Goal: Task Accomplishment & Management: Manage account settings

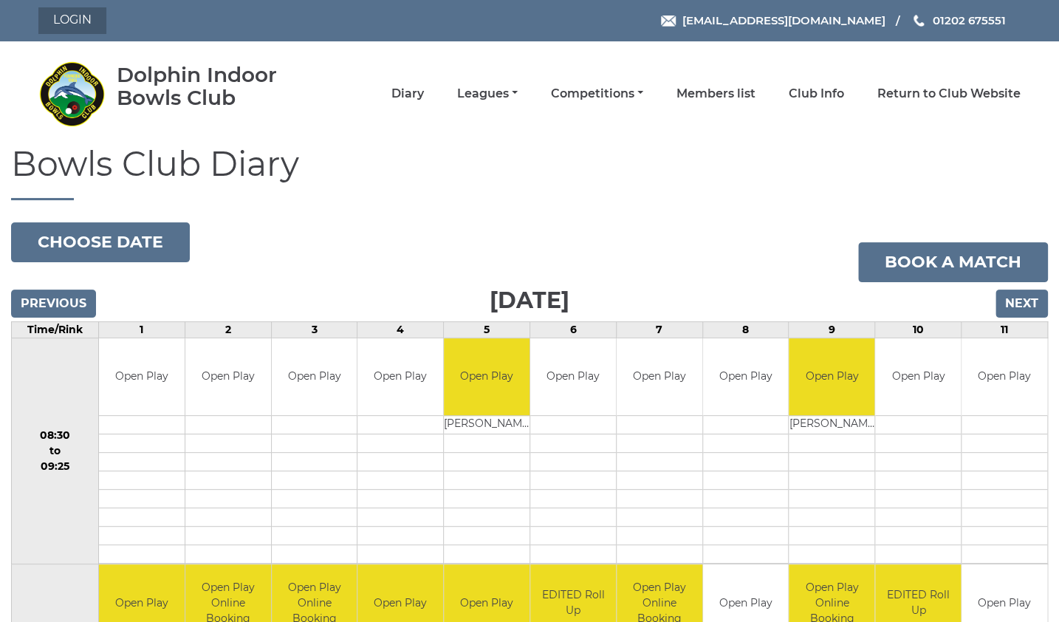
click at [63, 18] on link "Login" at bounding box center [72, 20] width 68 height 27
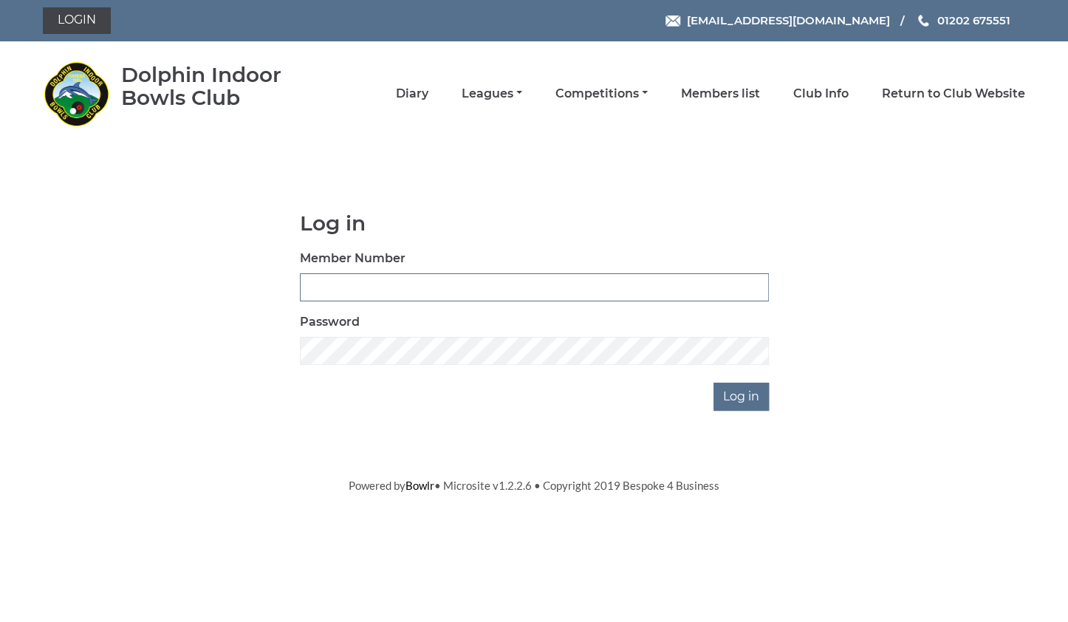
type input "3734"
click at [746, 398] on input "Log in" at bounding box center [740, 396] width 55 height 28
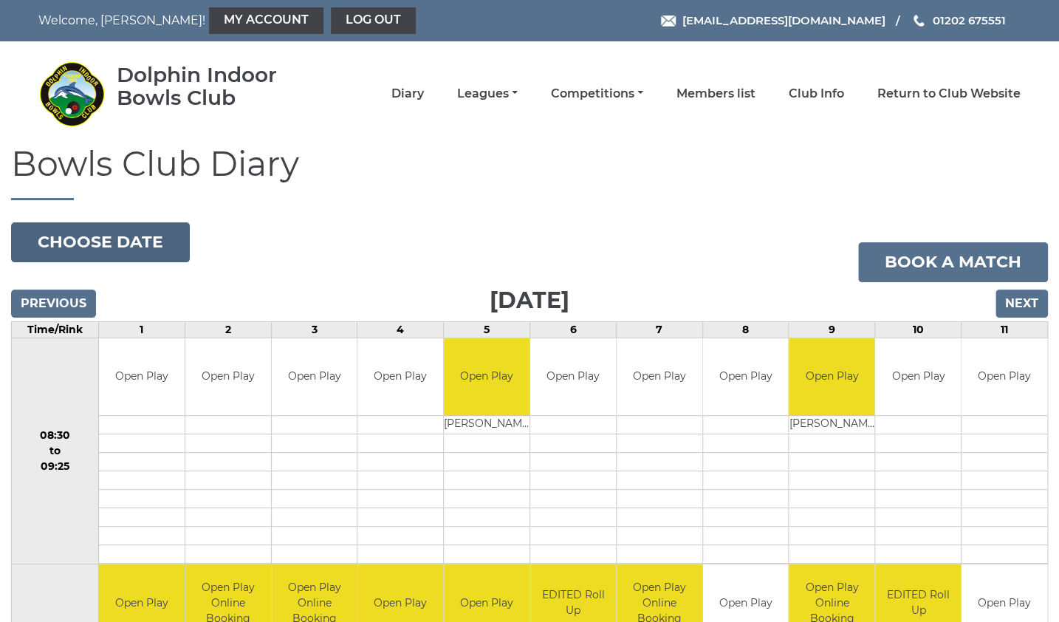
click at [127, 240] on button "Choose date" at bounding box center [100, 242] width 179 height 40
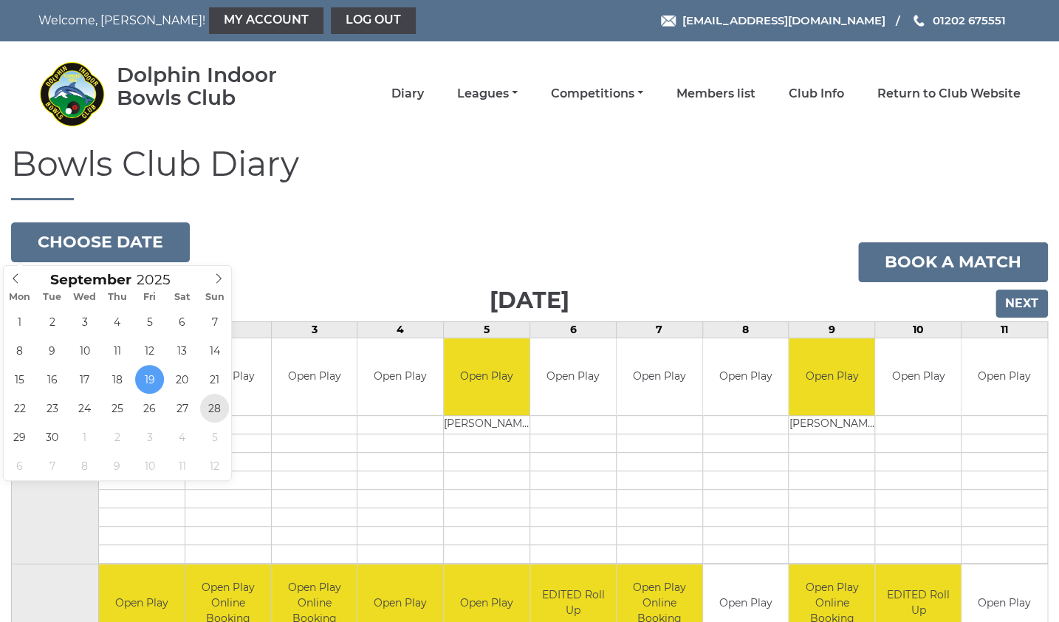
type input "2025-09-28"
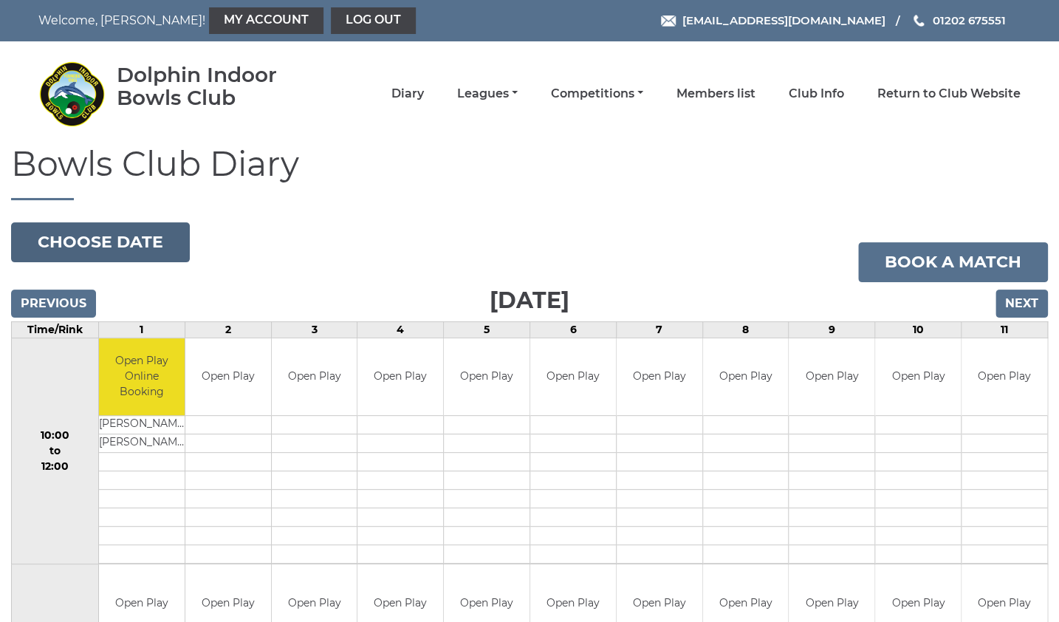
click at [121, 247] on button "Choose date" at bounding box center [100, 242] width 179 height 40
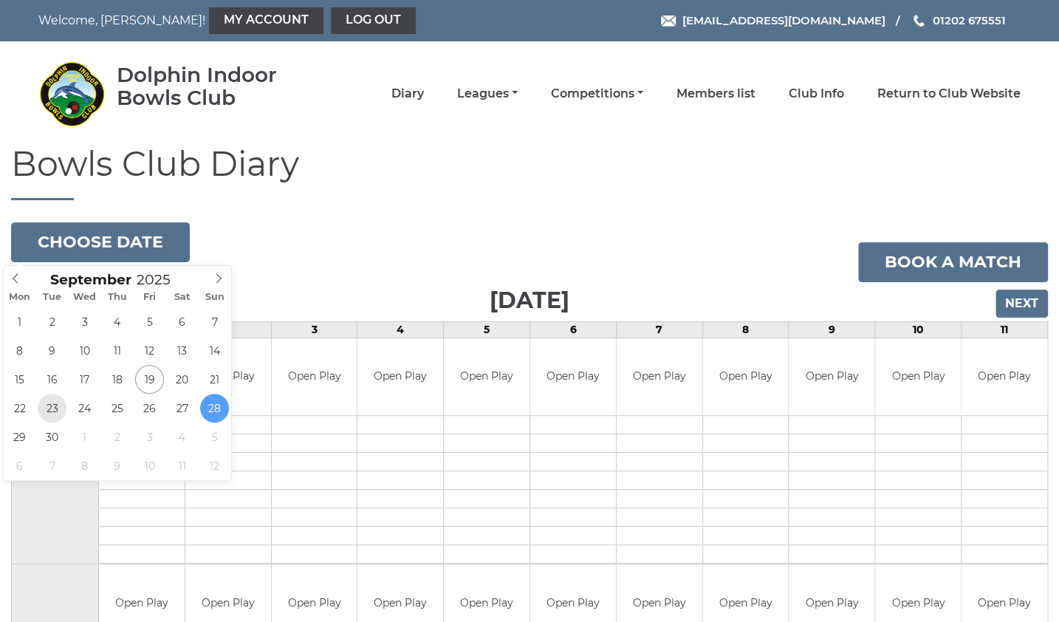
type input "2025-09-23"
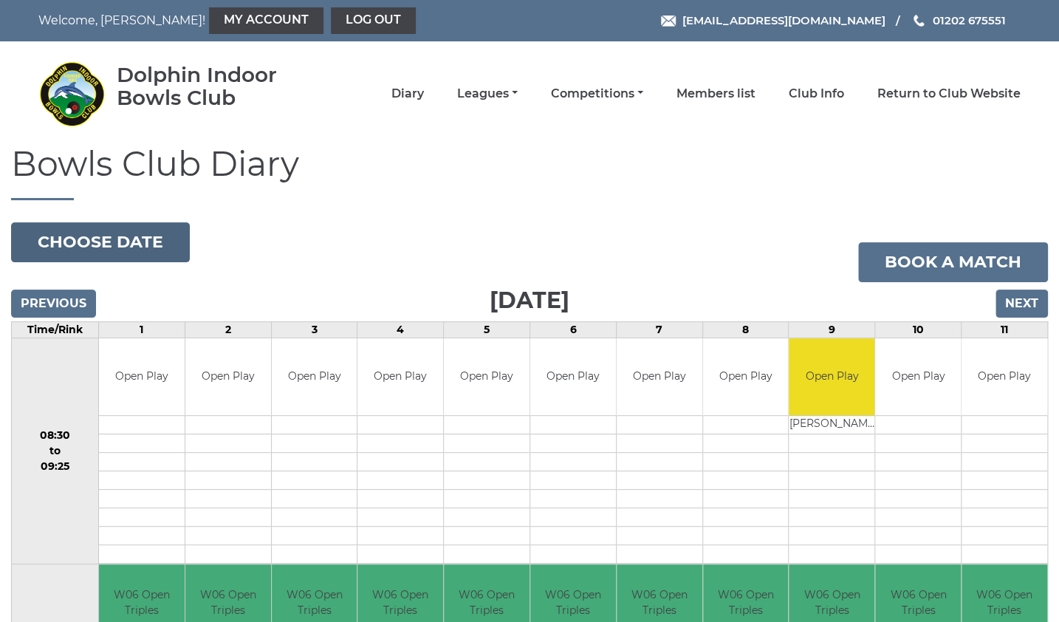
click at [125, 248] on button "Choose date" at bounding box center [100, 242] width 179 height 40
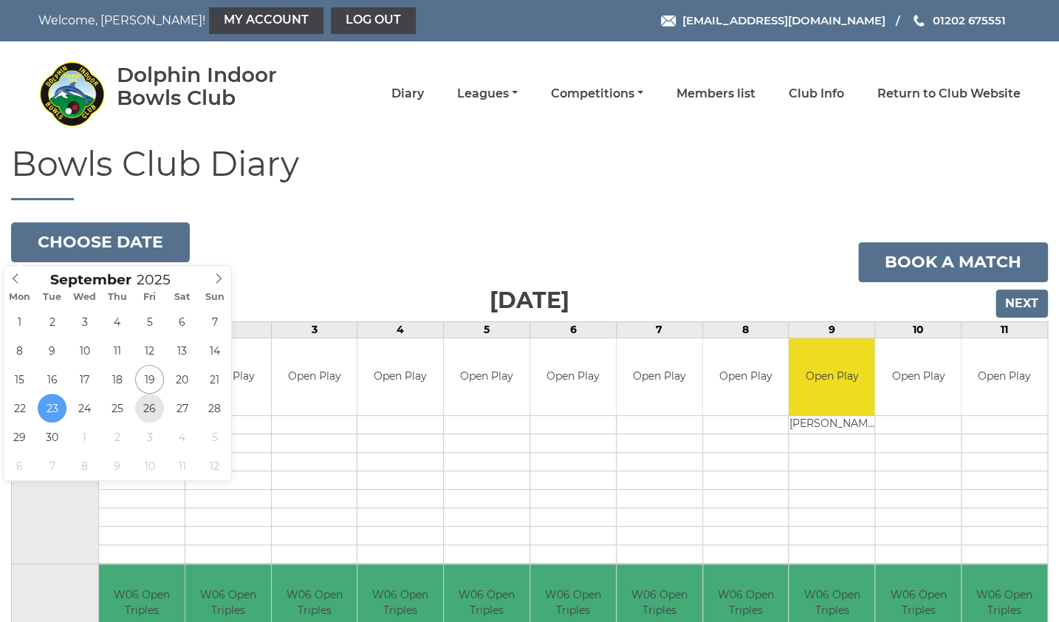
type input "2025-09-26"
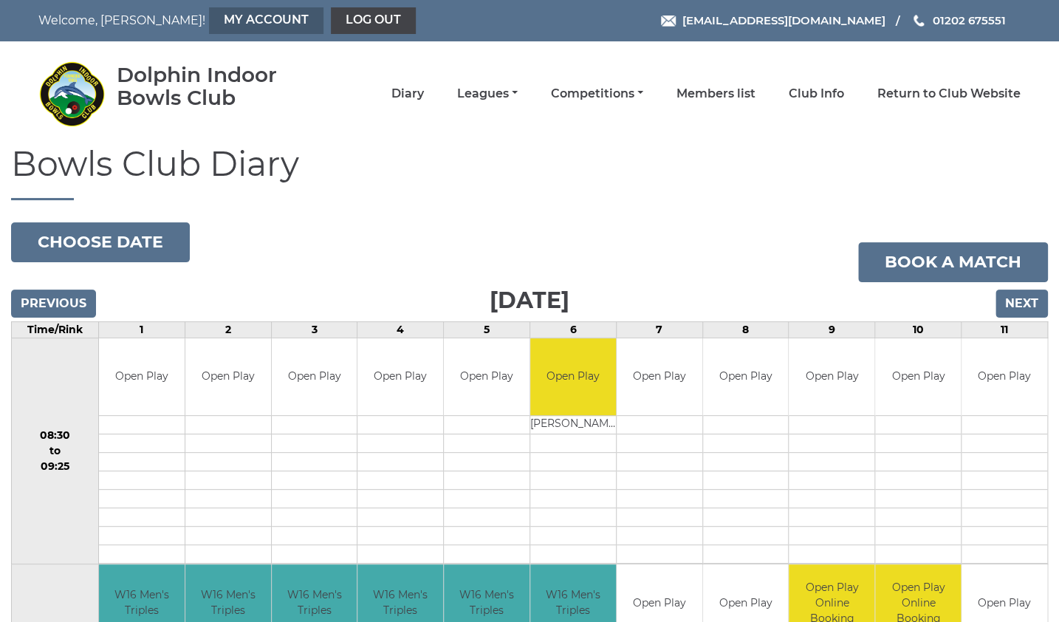
click at [209, 21] on link "My Account" at bounding box center [266, 20] width 114 height 27
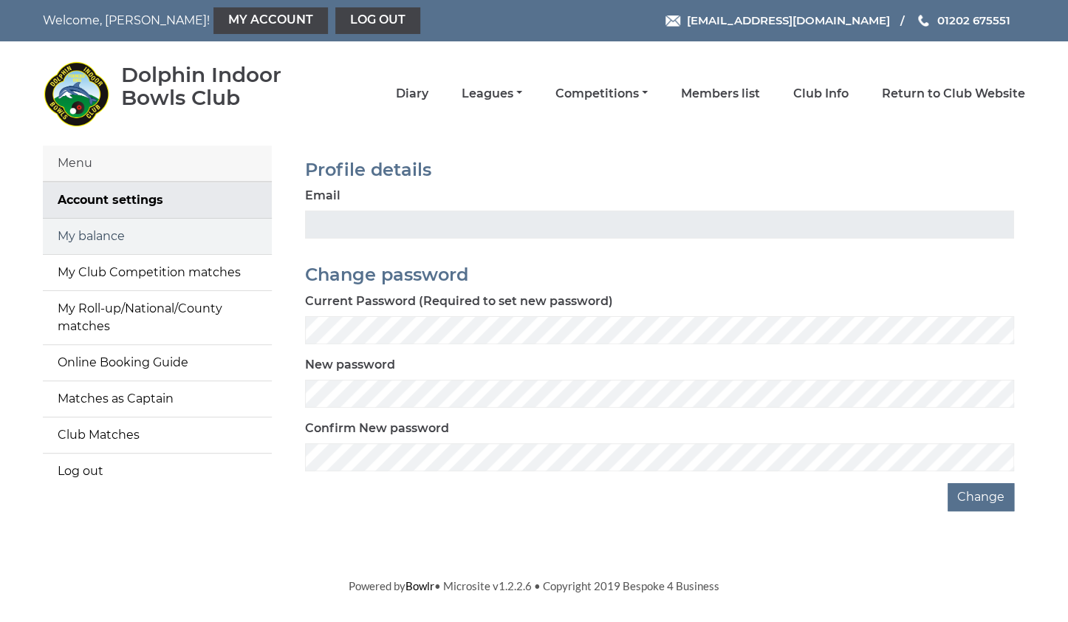
click at [118, 238] on link "My balance" at bounding box center [157, 236] width 229 height 35
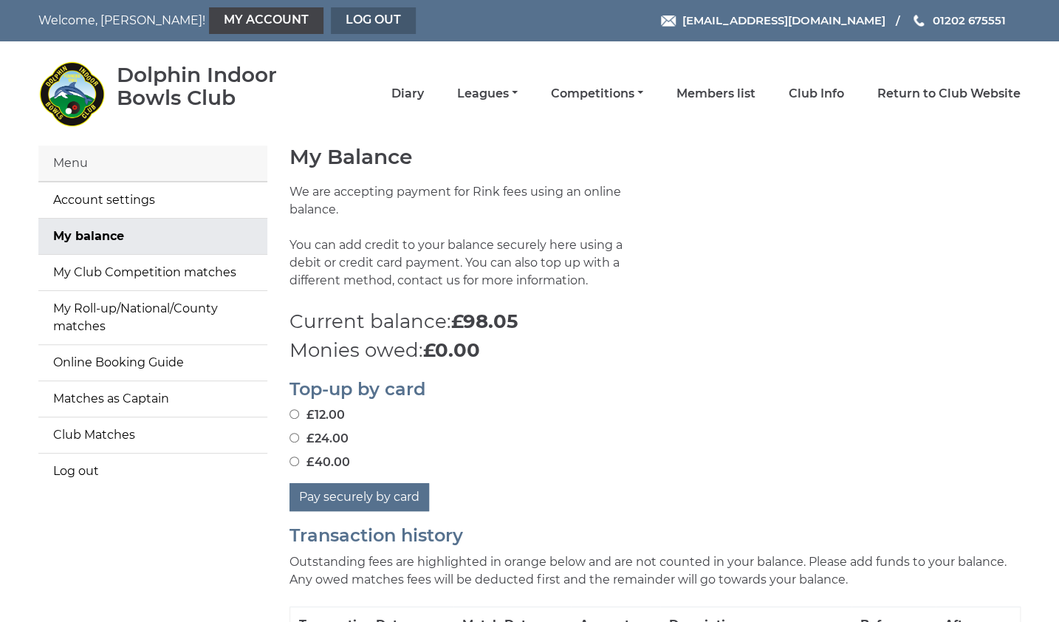
click at [331, 18] on link "Log out" at bounding box center [373, 20] width 85 height 27
